Goal: Manage account settings

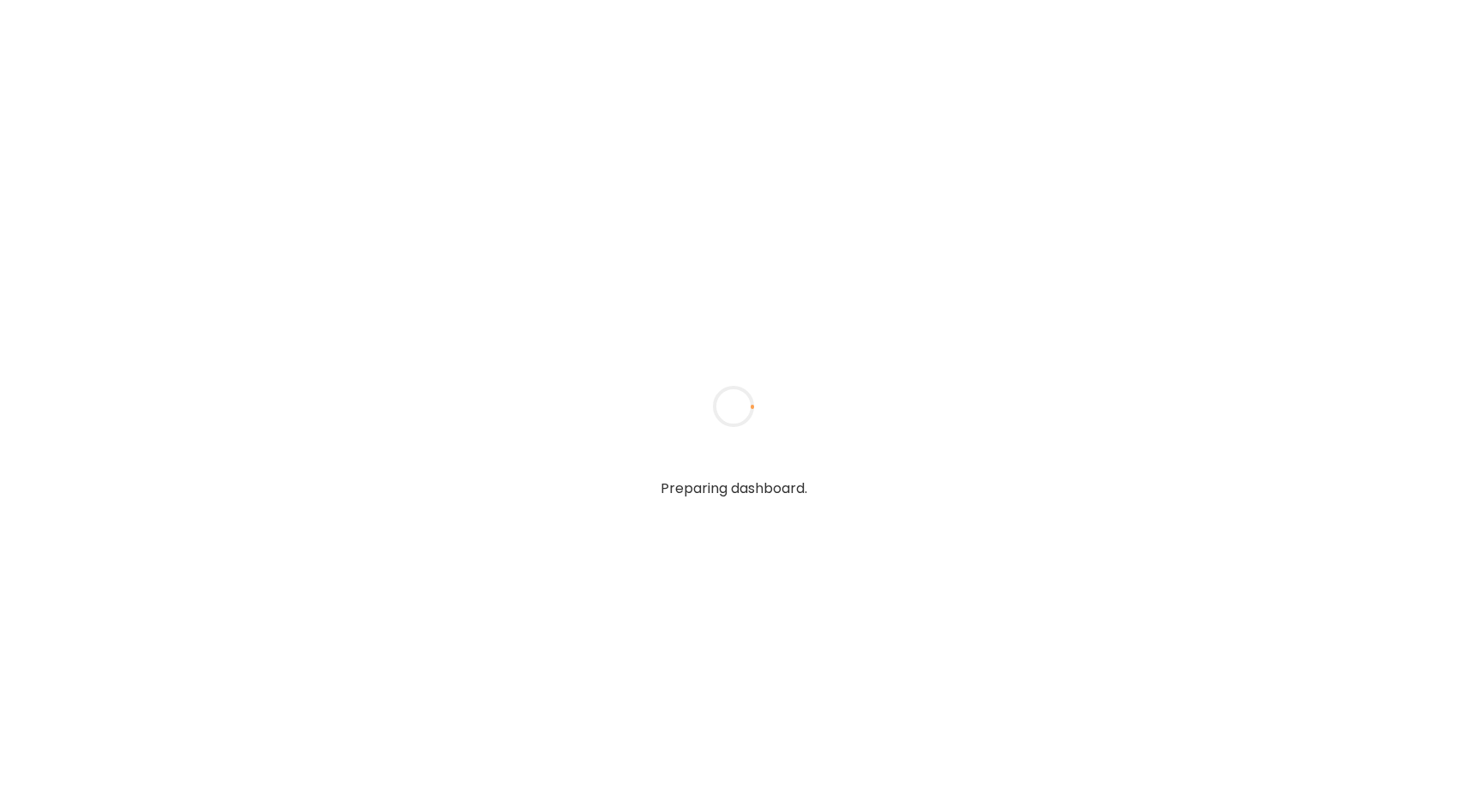
type input "**********"
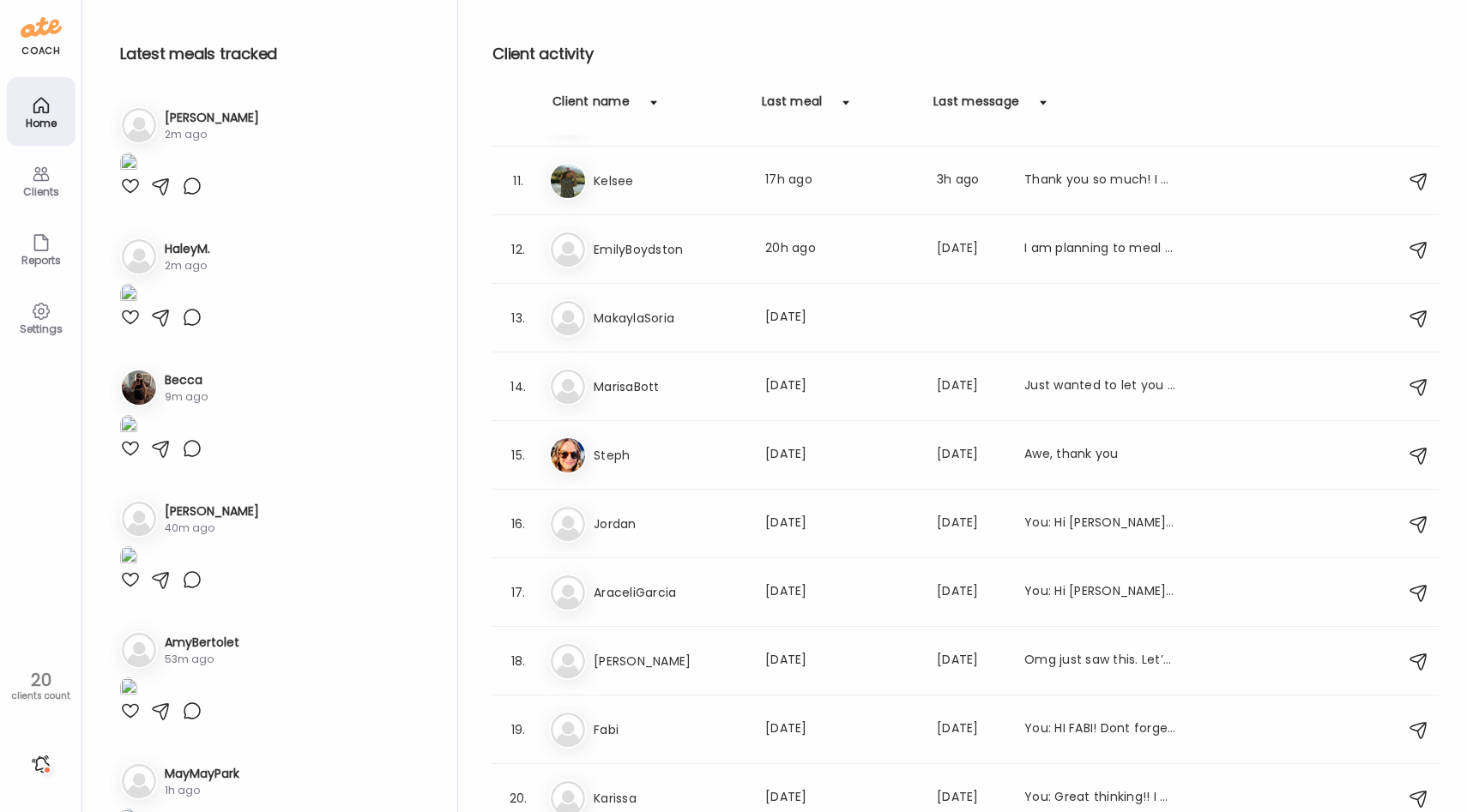
scroll to position [687, 0]
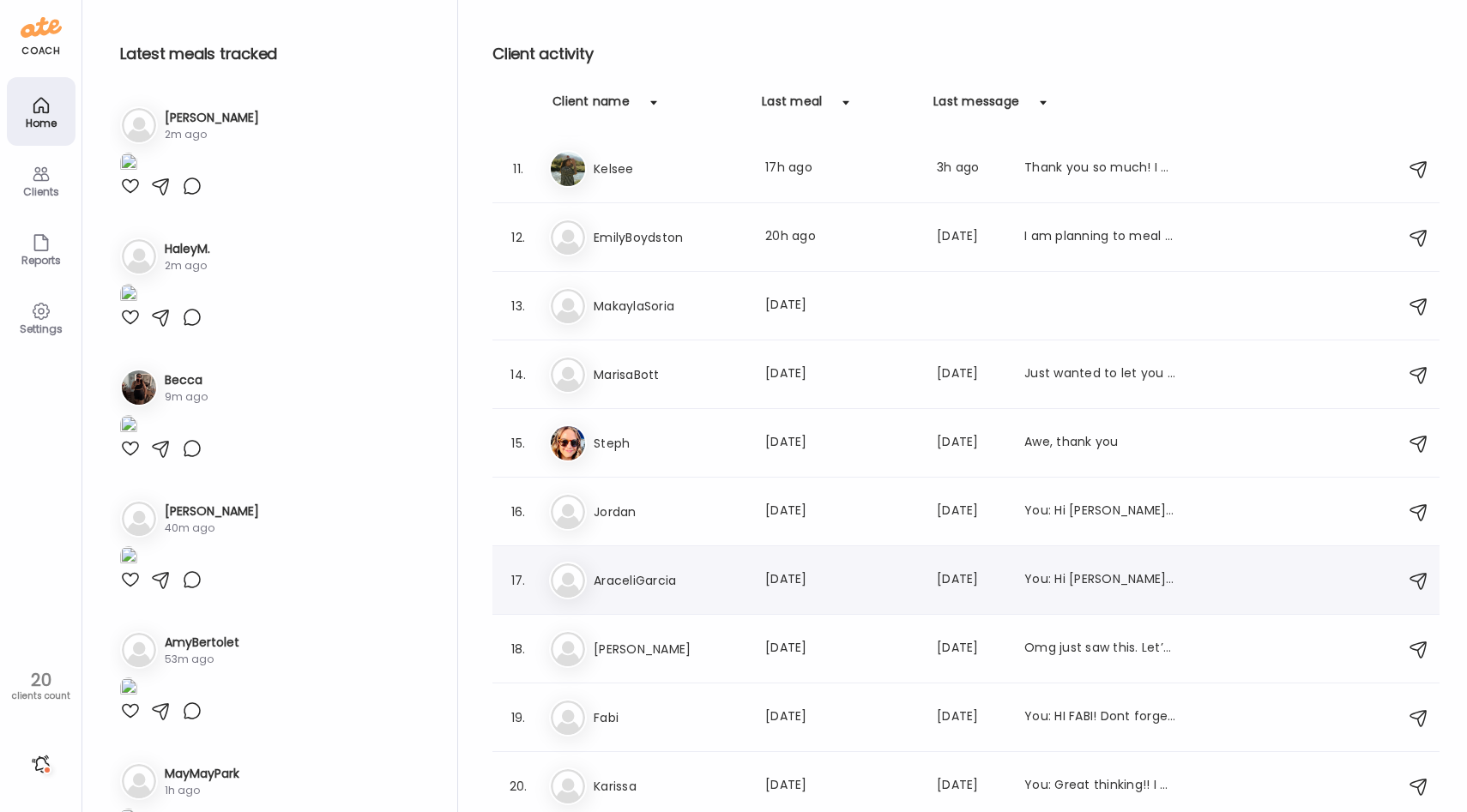
click at [654, 583] on h3 "AraceliGarcia" at bounding box center [669, 580] width 151 height 20
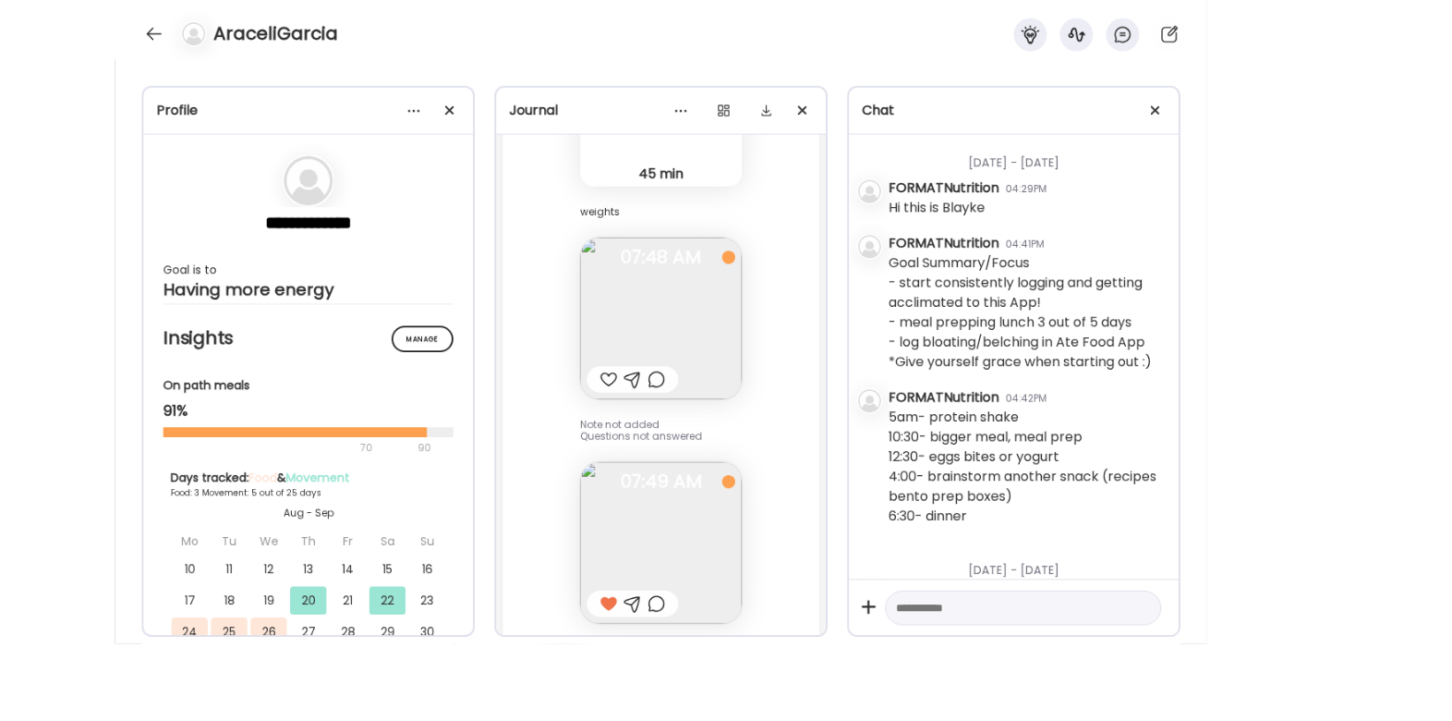
scroll to position [1708, 0]
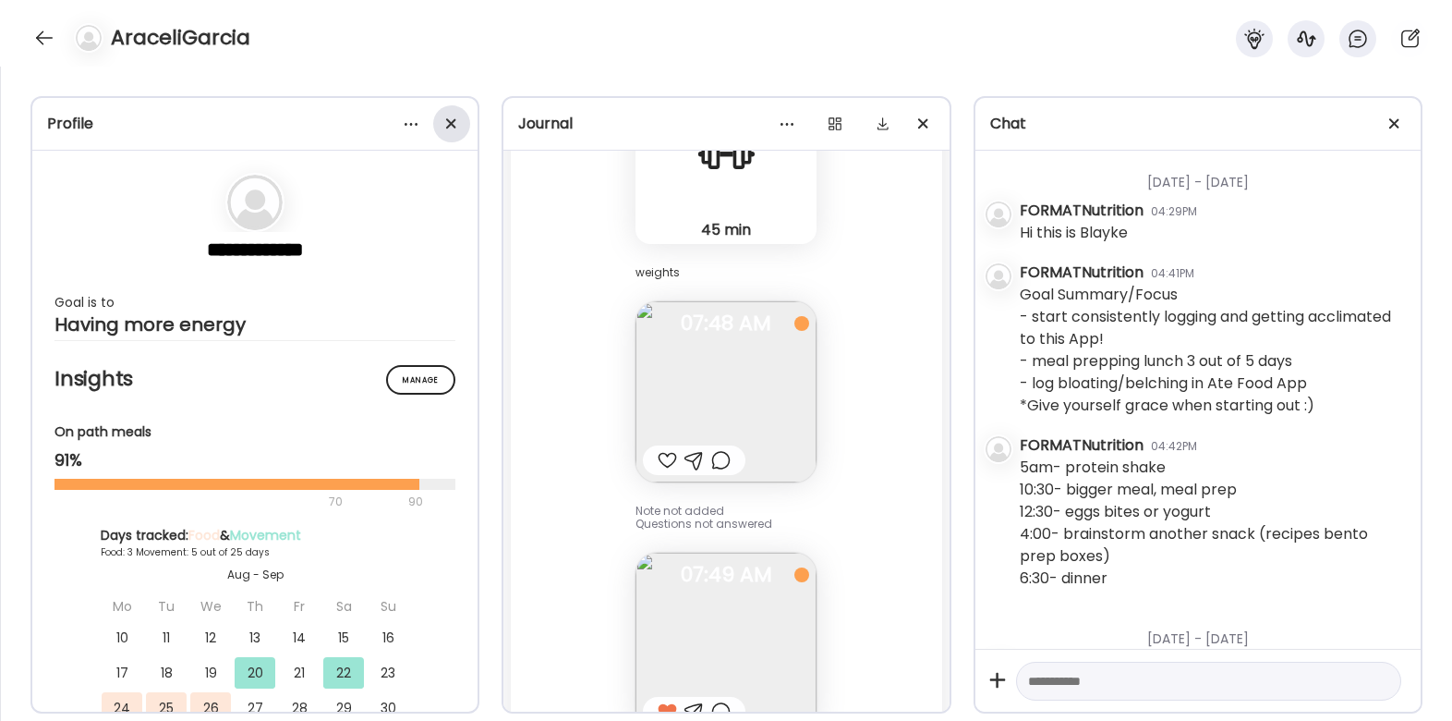
click at [450, 132] on div at bounding box center [451, 123] width 37 height 37
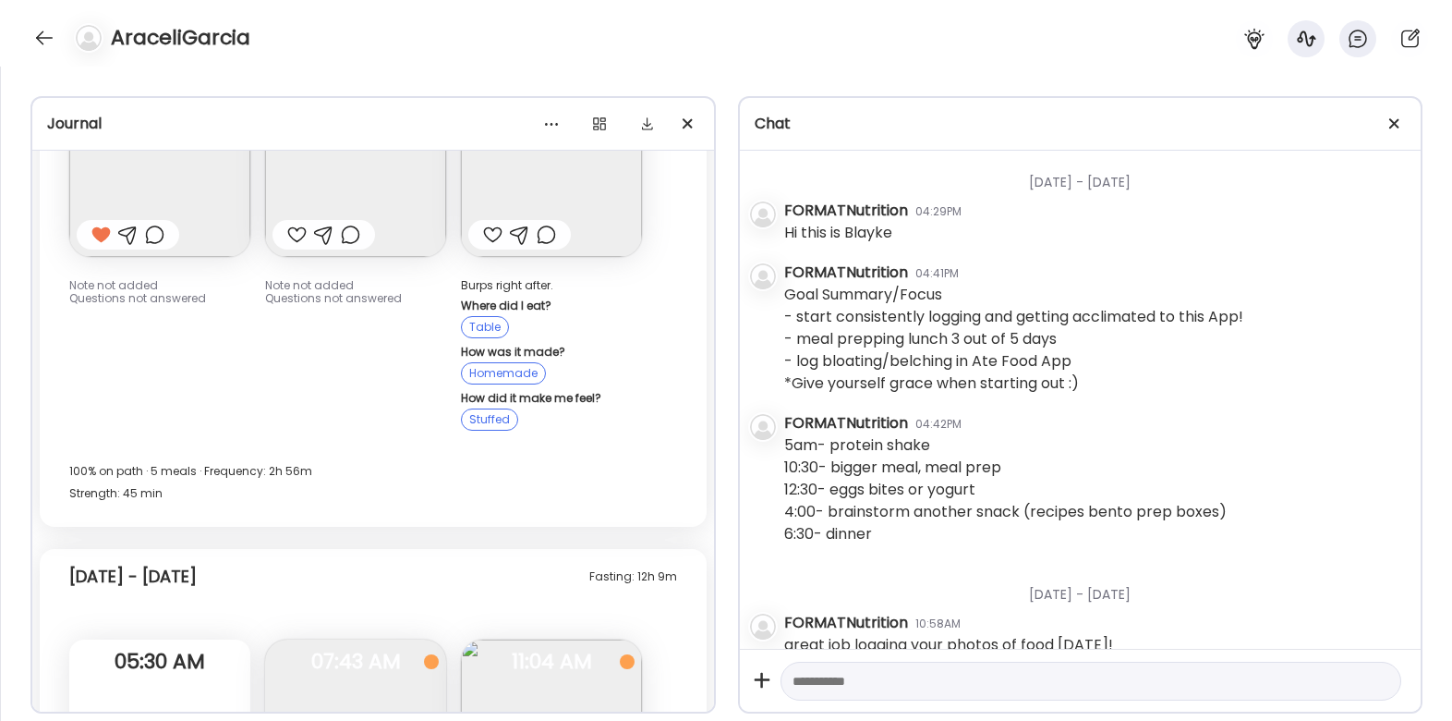
scroll to position [1231, 0]
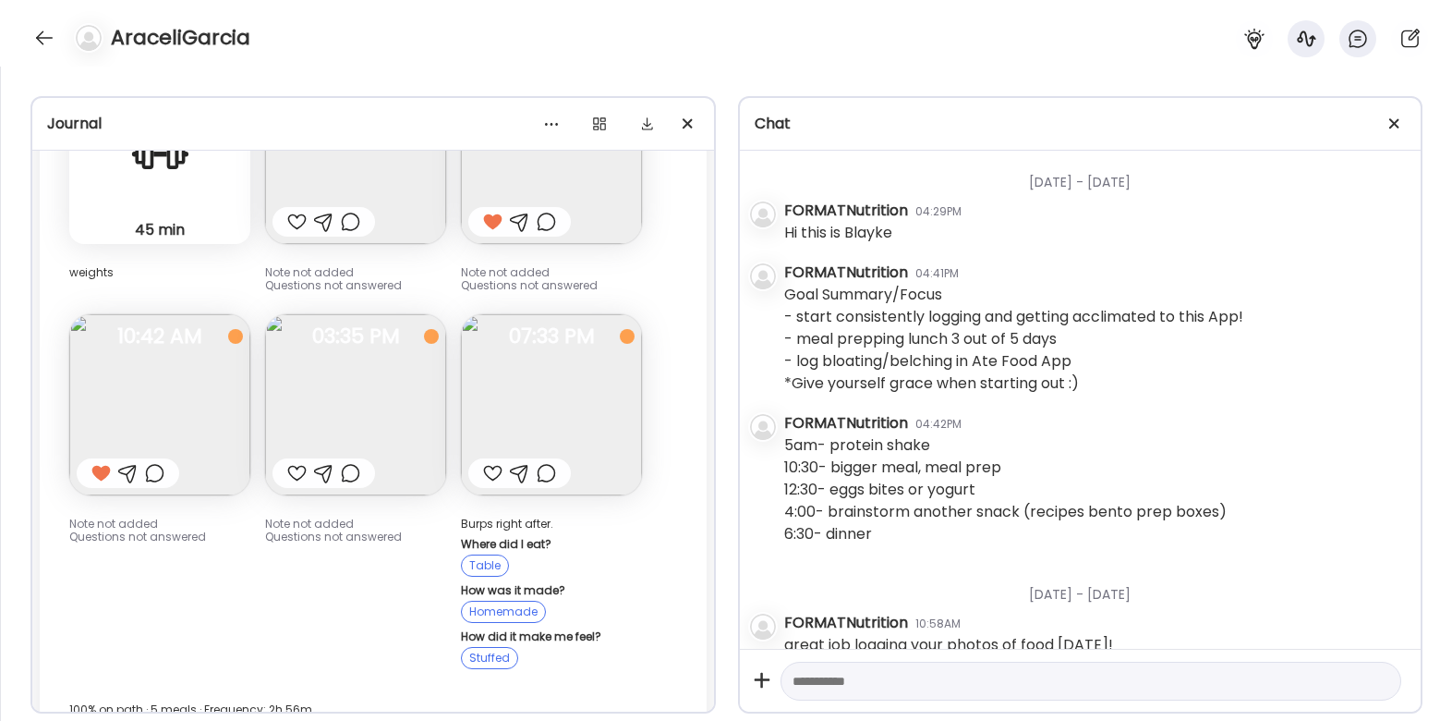
click at [535, 416] on img at bounding box center [551, 404] width 181 height 181
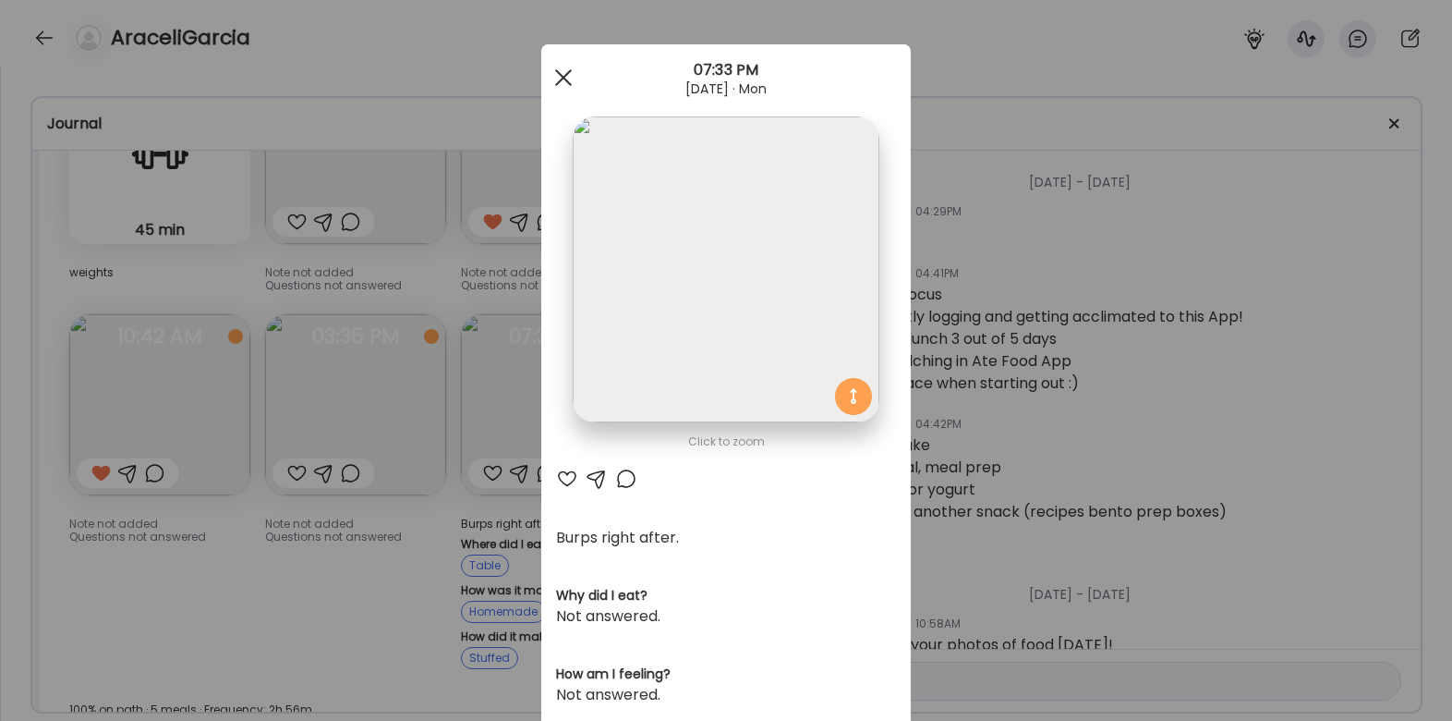
click at [562, 69] on div at bounding box center [563, 77] width 37 height 37
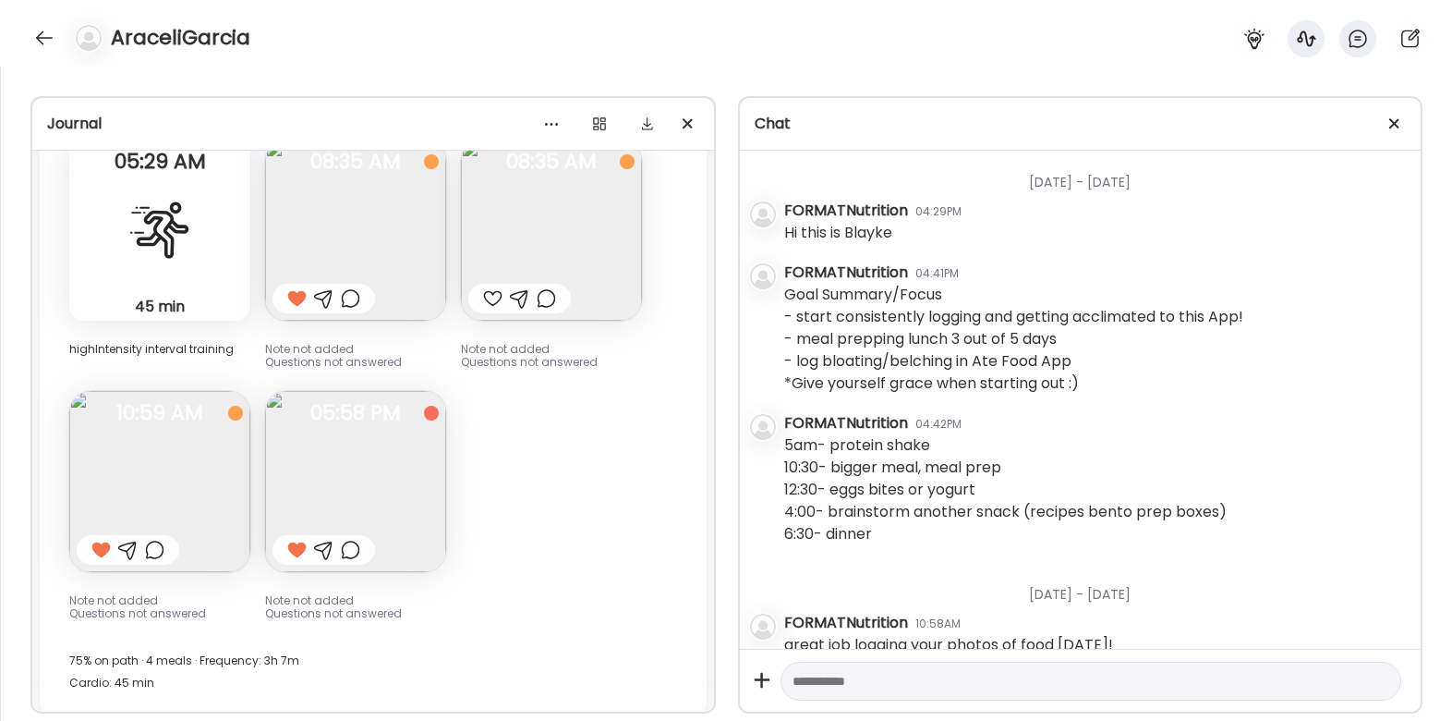
scroll to position [2409, 0]
click at [375, 479] on img at bounding box center [355, 479] width 181 height 181
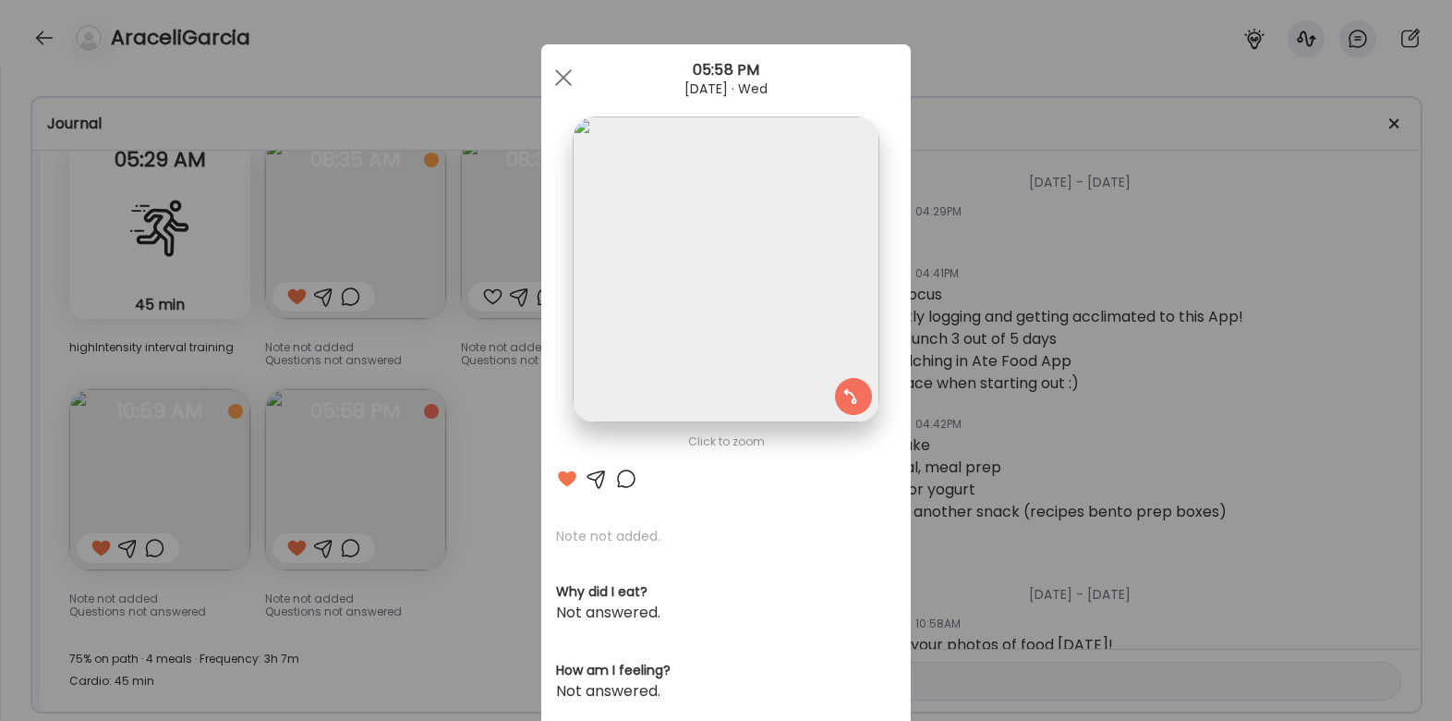
click at [497, 436] on div "Ate Coach Dashboard Wahoo! It’s official Take a moment to set up your Coach Pro…" at bounding box center [726, 360] width 1452 height 721
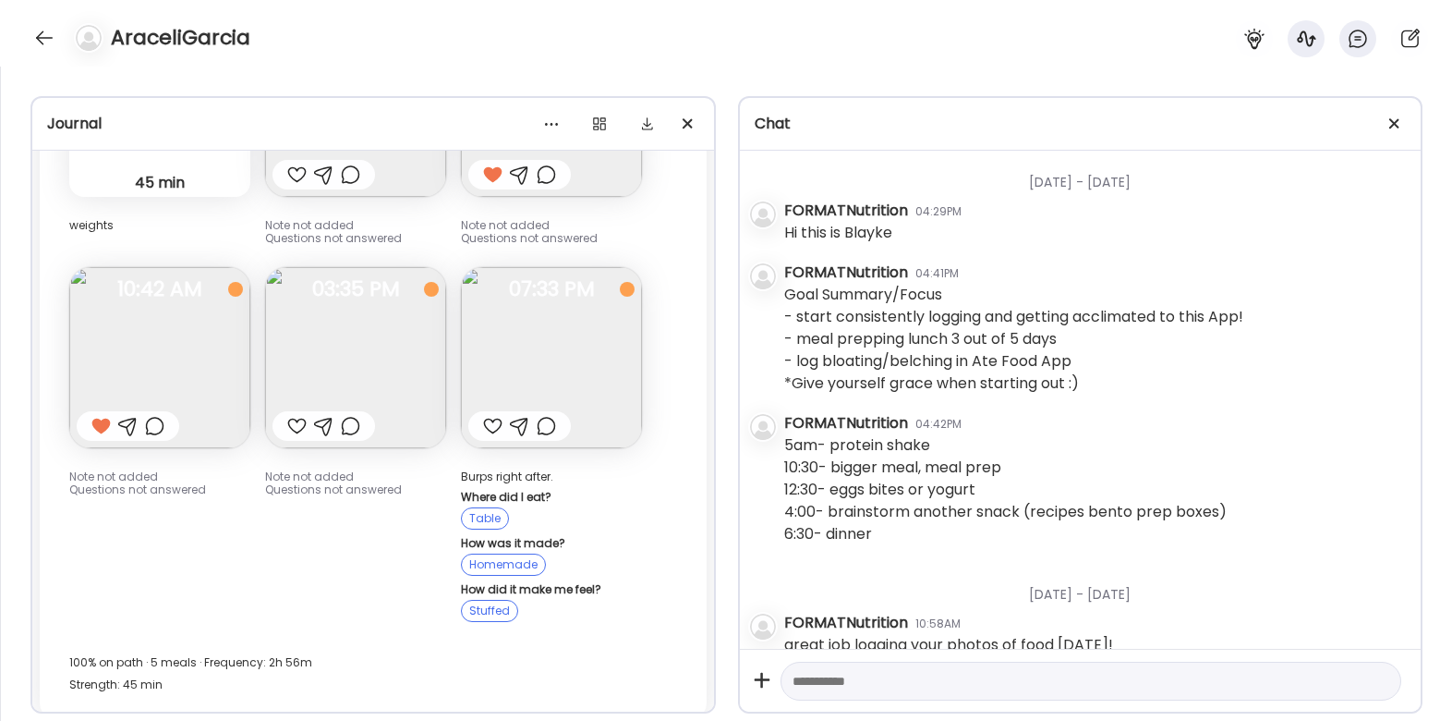
scroll to position [1273, 0]
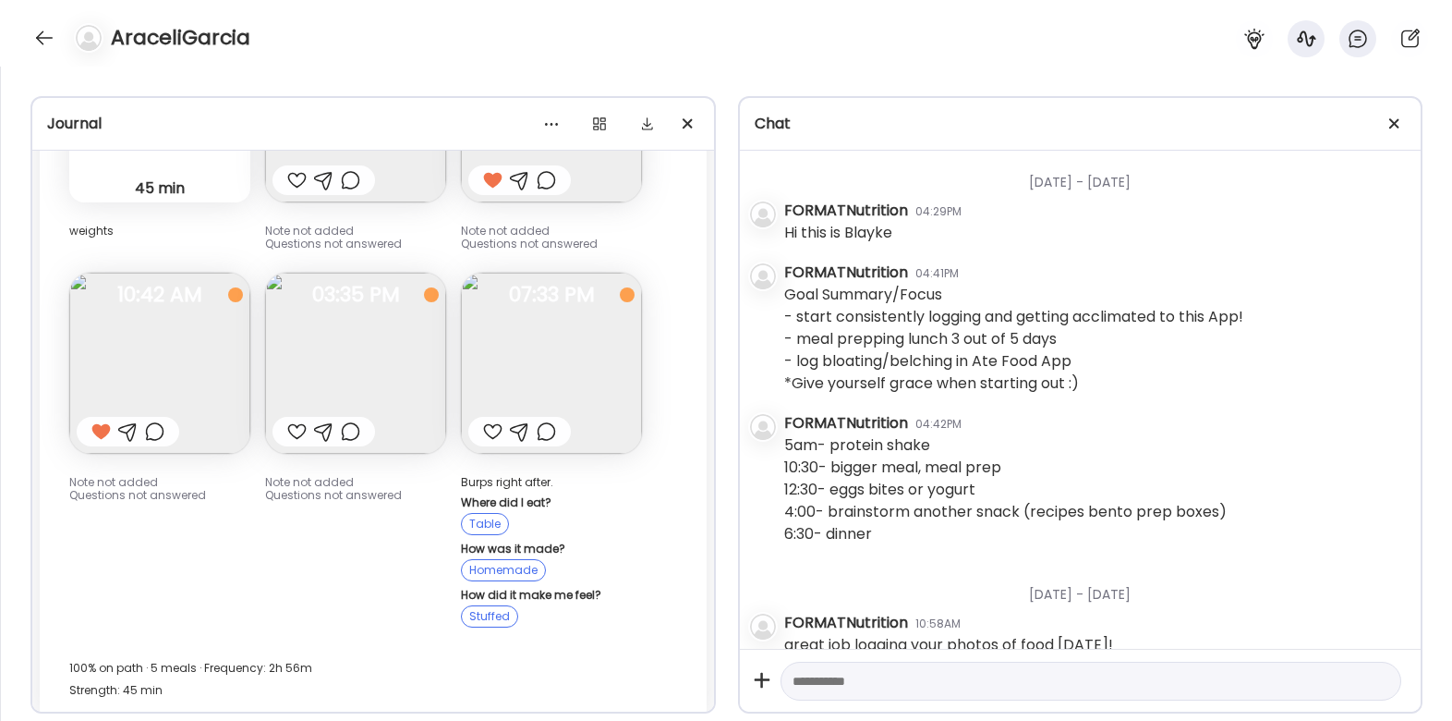
click at [385, 361] on img at bounding box center [355, 363] width 181 height 181
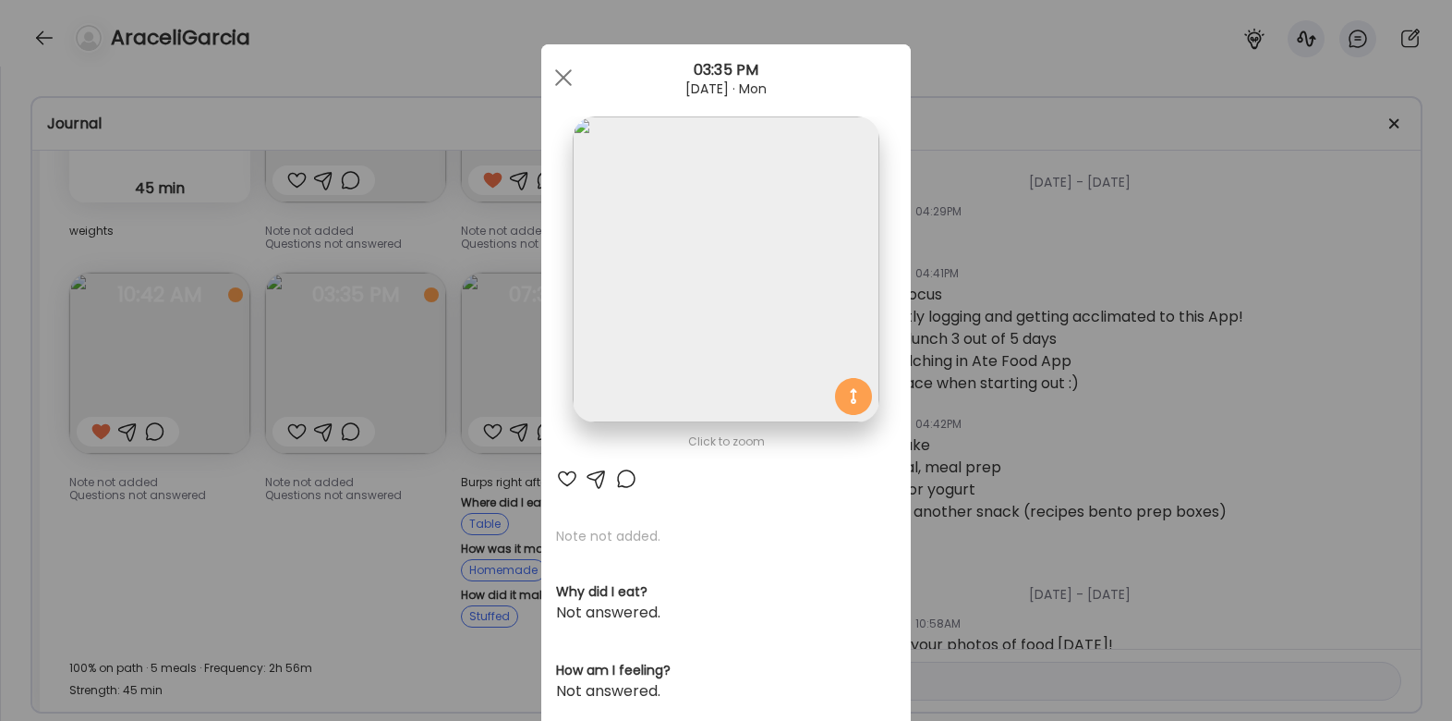
click at [391, 528] on div "Ate Coach Dashboard Wahoo! It’s official Take a moment to set up your Coach Pro…" at bounding box center [726, 360] width 1452 height 721
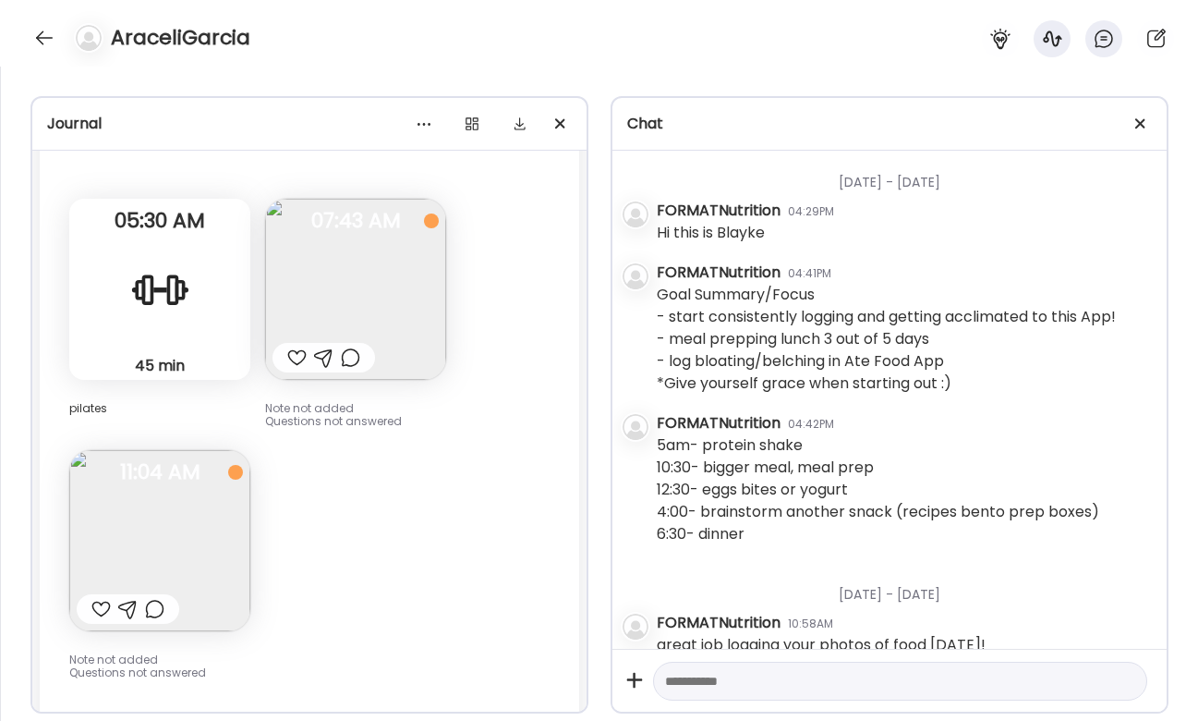
scroll to position [2638, 0]
